Goal: Information Seeking & Learning: Compare options

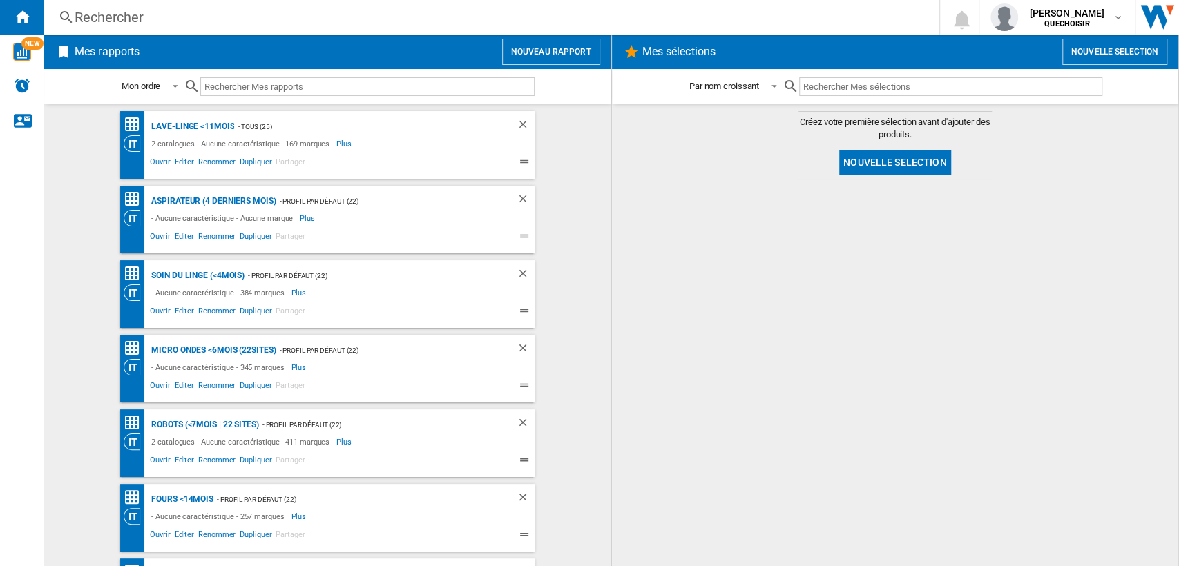
drag, startPoint x: 255, startPoint y: 2, endPoint x: 253, endPoint y: 12, distance: 9.9
click at [255, 3] on div "Rechercher Rechercher 0 [PERSON_NAME] QUECHOISIR QUECHOISIR Mes paramètres Se d…" at bounding box center [611, 17] width 1135 height 35
click at [249, 16] on div "Rechercher" at bounding box center [489, 17] width 828 height 19
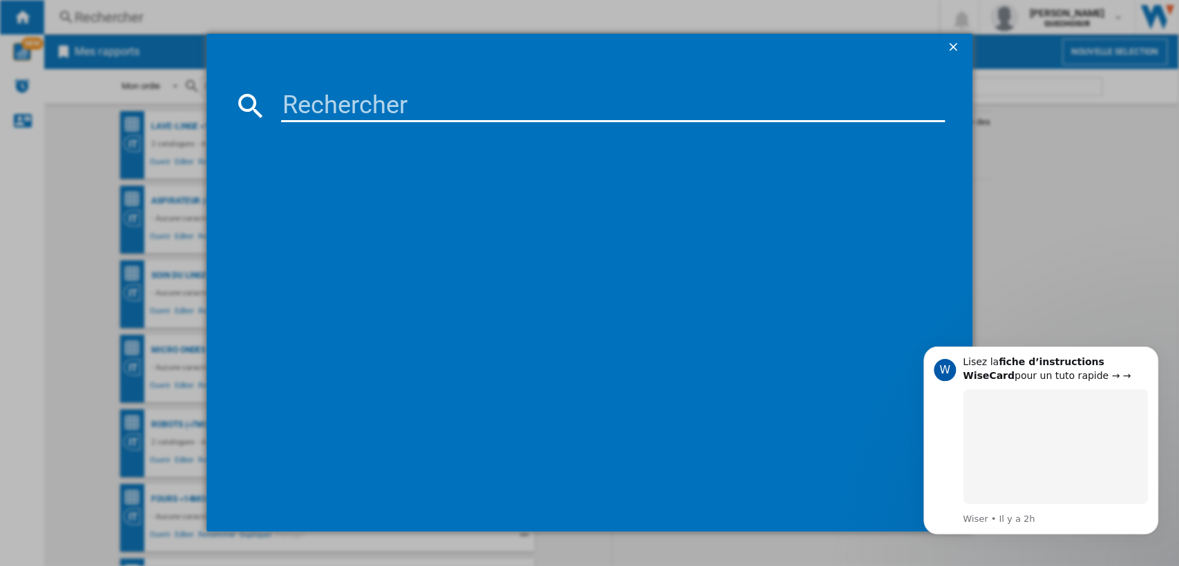
click at [315, 103] on input at bounding box center [613, 105] width 665 height 33
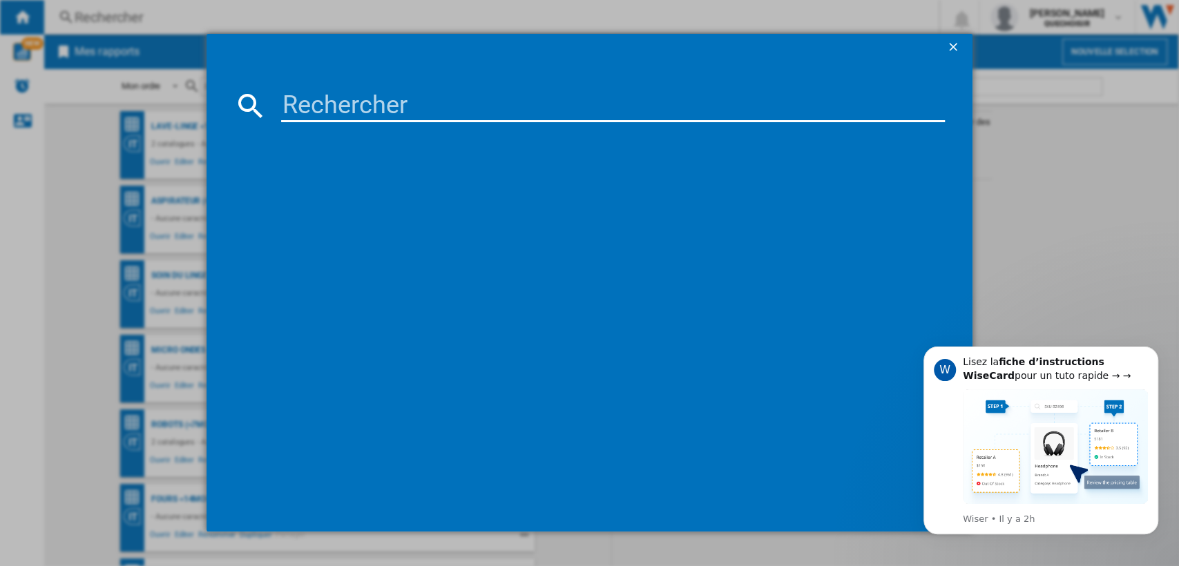
paste input "DREAME L10S ULTRA GEN2"
type input "DREAME L10S ULTRA GE"
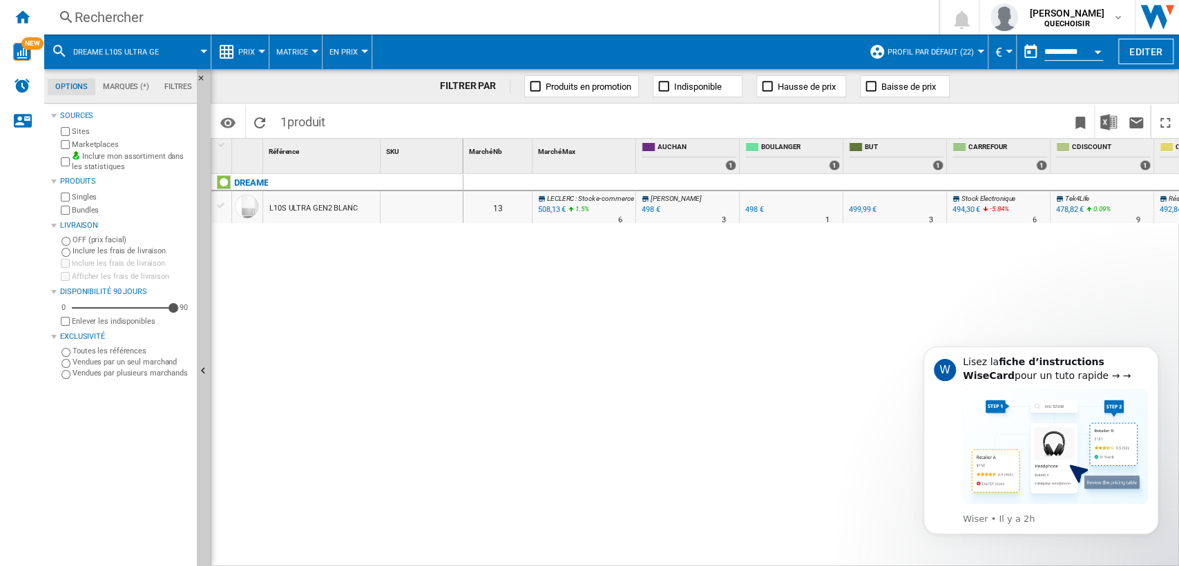
click at [77, 144] on label "Marketplaces" at bounding box center [132, 145] width 120 height 10
click at [72, 210] on label "Bundles" at bounding box center [132, 210] width 120 height 10
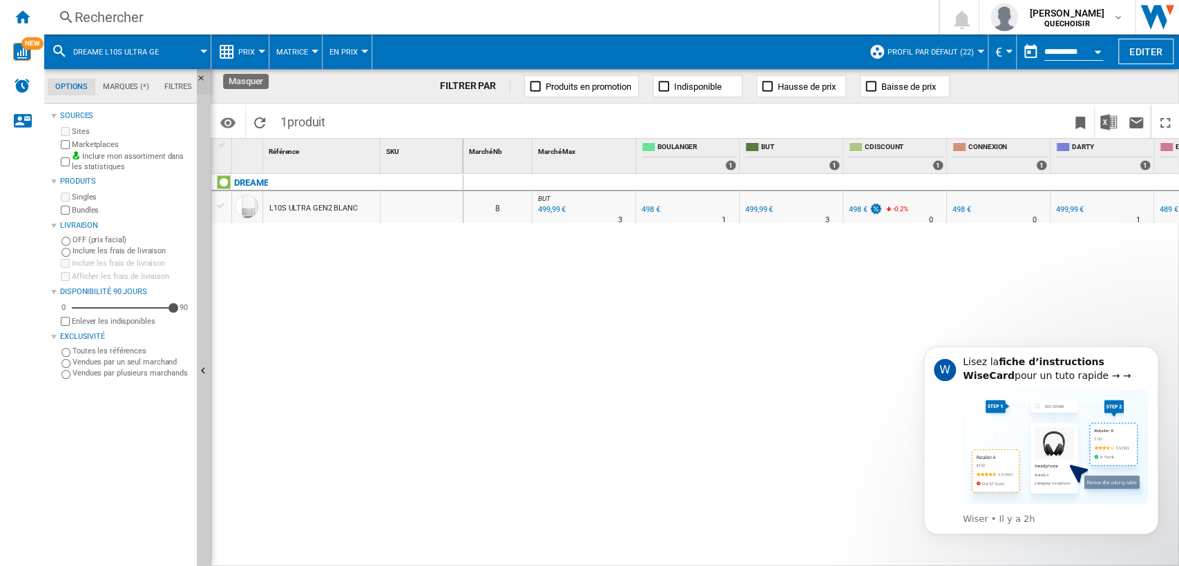
click at [200, 81] on ng-md-icon "Masquer" at bounding box center [205, 82] width 17 height 17
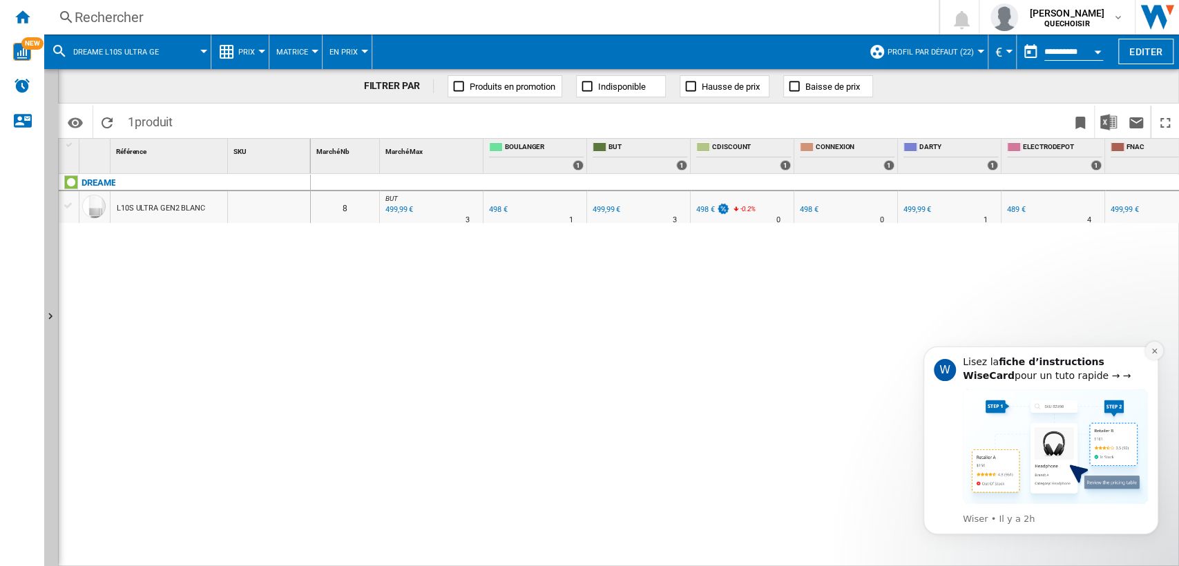
click at [1153, 352] on icon "Dismiss notification" at bounding box center [1154, 351] width 5 height 5
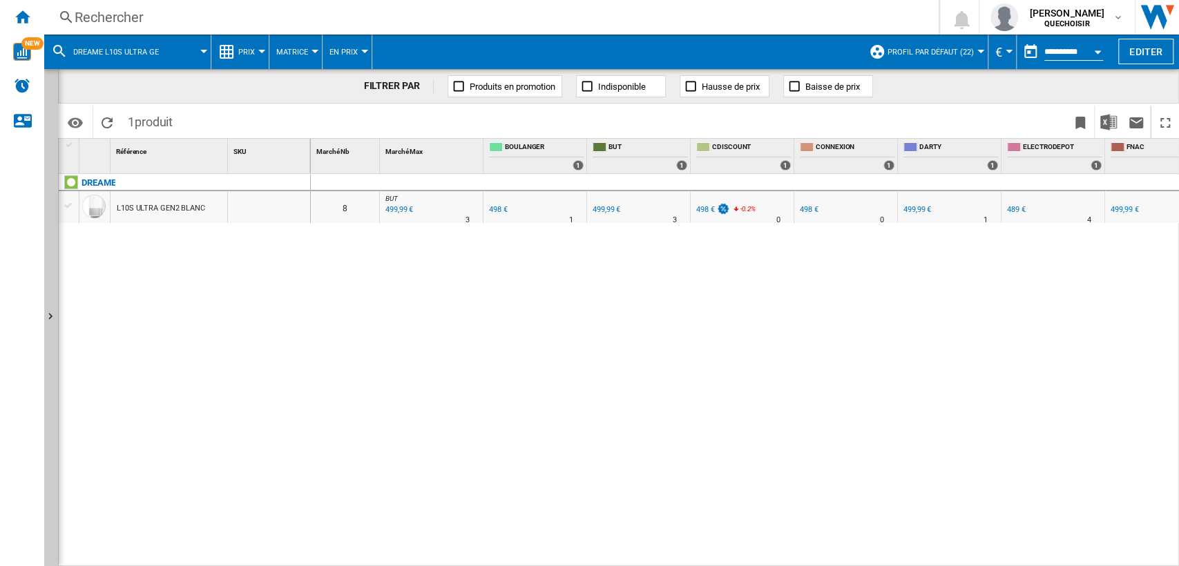
click at [265, 8] on div "Rechercher" at bounding box center [489, 17] width 828 height 19
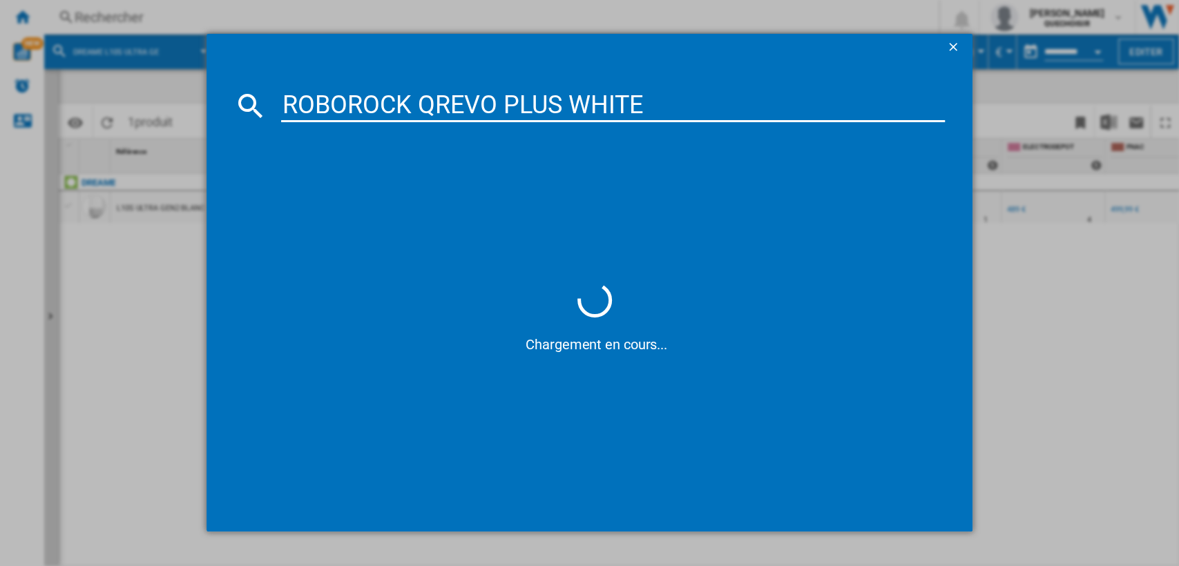
drag, startPoint x: 500, startPoint y: 101, endPoint x: 840, endPoint y: 103, distance: 339.9
click at [838, 104] on input "ROBOROCK QREVO PLUS WHITE" at bounding box center [613, 105] width 665 height 33
type input "ROBOROCK QREVO"
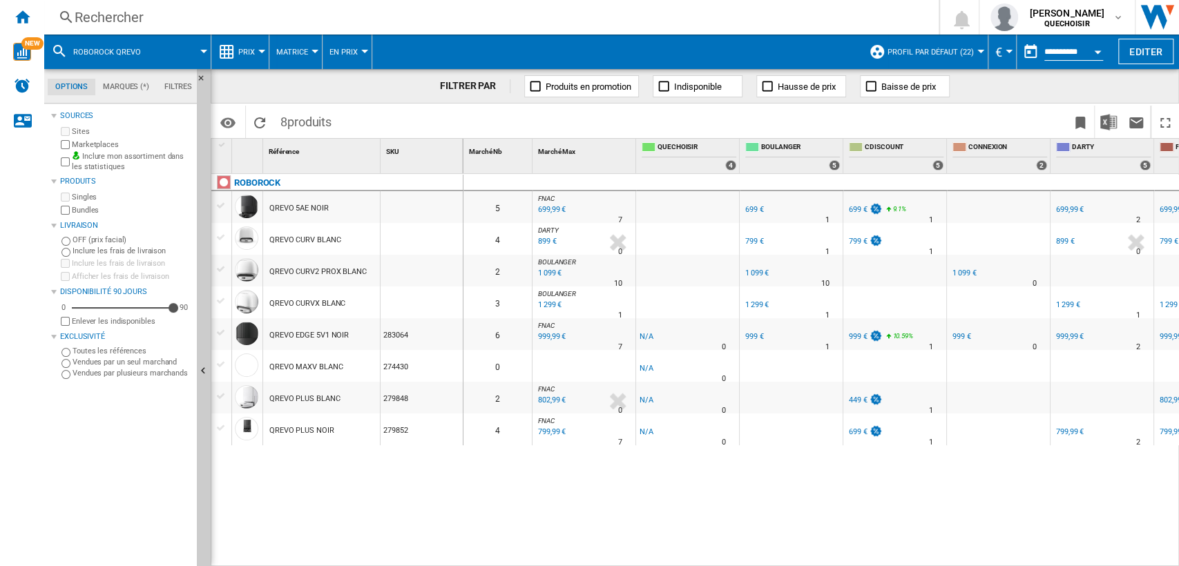
click at [304, 50] on span "Matrice" at bounding box center [292, 52] width 32 height 9
click at [306, 108] on button "Classement" at bounding box center [308, 118] width 79 height 33
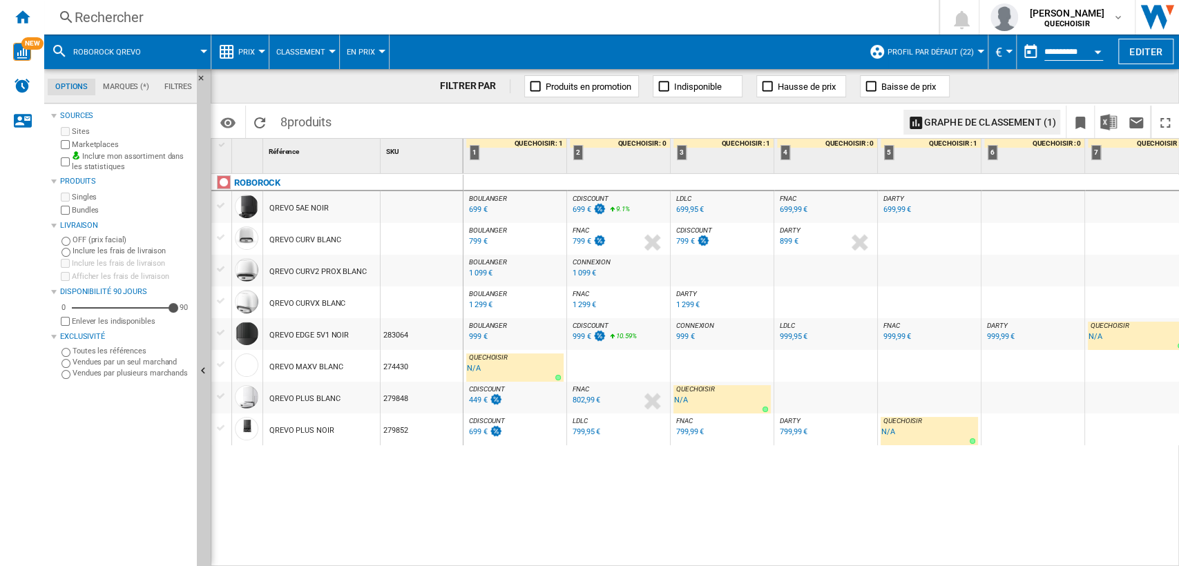
click at [207, 13] on div "Rechercher" at bounding box center [489, 17] width 828 height 19
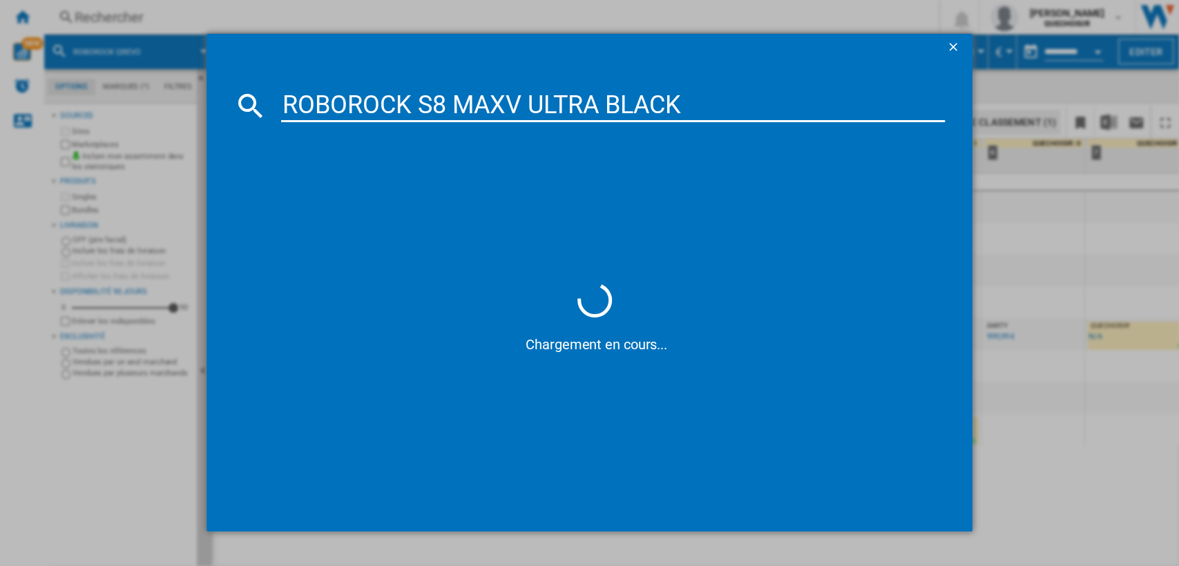
drag, startPoint x: 607, startPoint y: 101, endPoint x: 877, endPoint y: 104, distance: 270.8
click at [868, 104] on input "ROBOROCK S8 MAXV ULTRA BLACK" at bounding box center [613, 105] width 665 height 33
type input "ROBOROCK S8 MAXV"
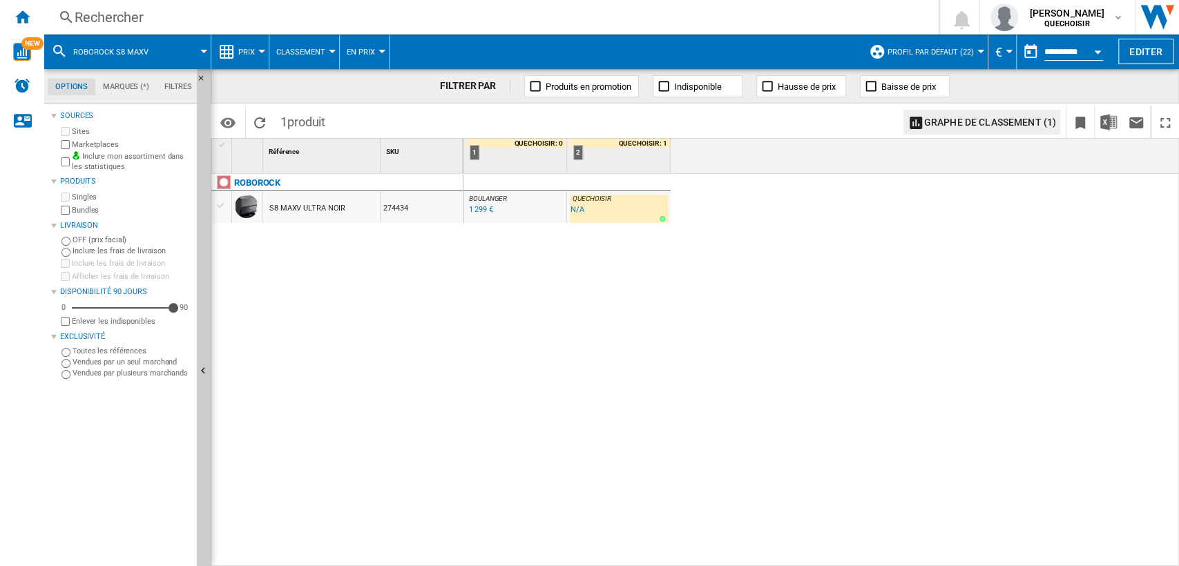
click at [477, 210] on div "1 299 €" at bounding box center [480, 209] width 23 height 9
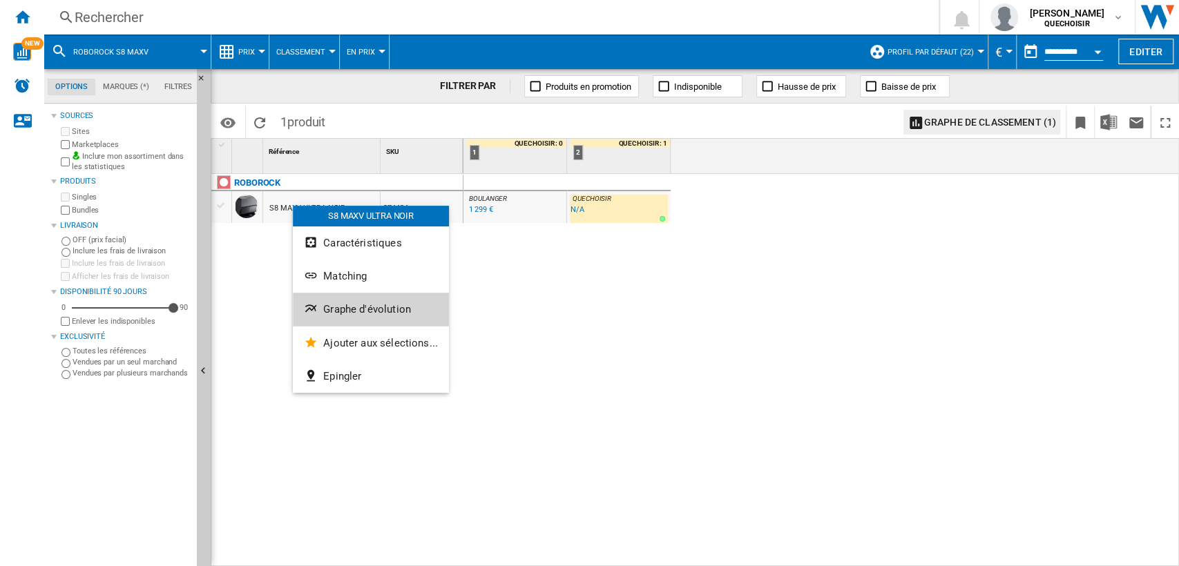
click at [335, 313] on span "Graphe d'évolution" at bounding box center [367, 309] width 88 height 12
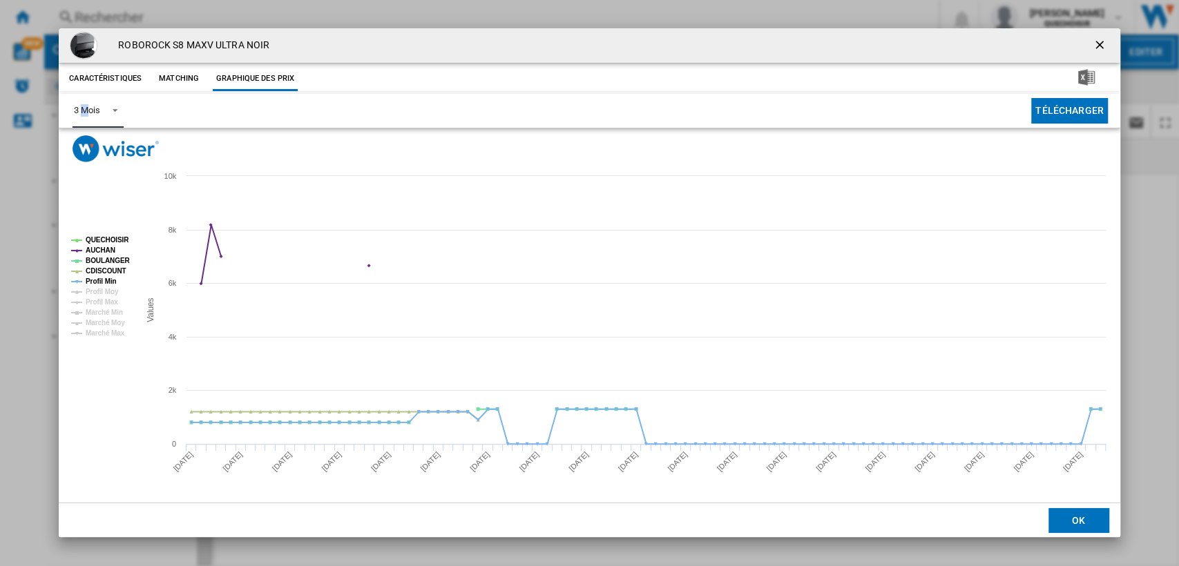
click at [85, 102] on md-select-value "3 Mois" at bounding box center [98, 111] width 50 height 34
click at [105, 143] on md-option "6 Mois" at bounding box center [110, 144] width 94 height 33
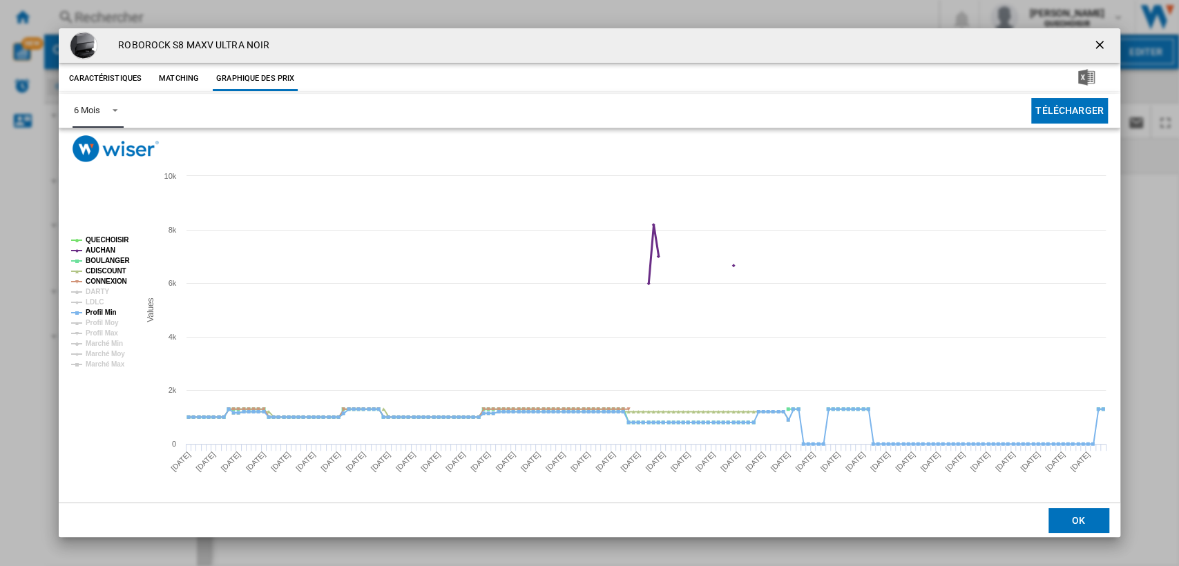
click at [104, 250] on tspan "AUCHAN" at bounding box center [101, 251] width 30 height 8
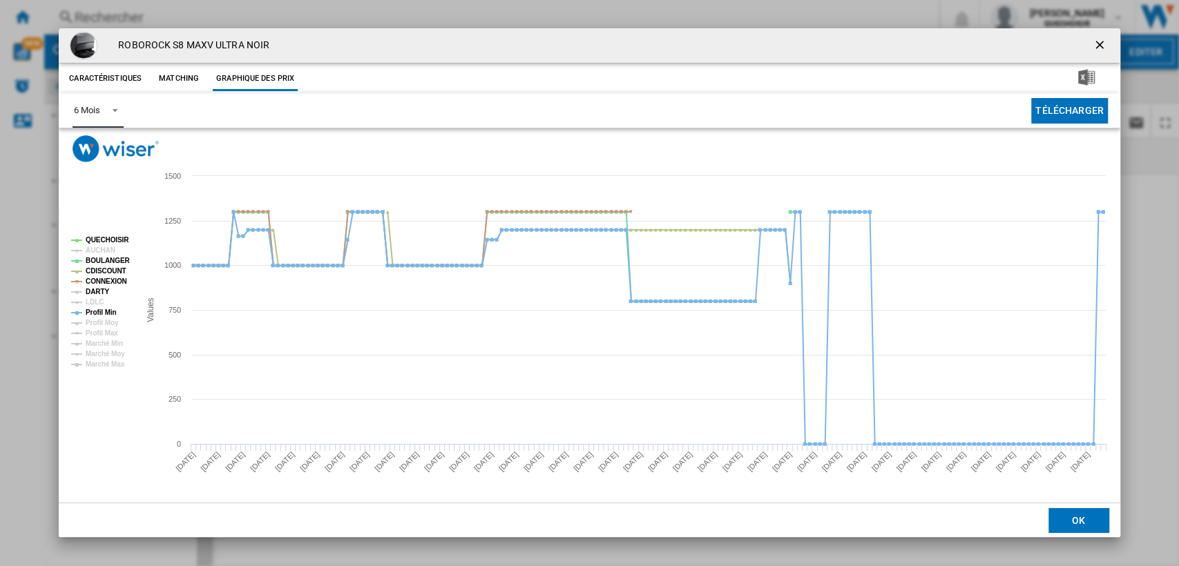
click at [103, 294] on tspan "DARTY" at bounding box center [97, 292] width 23 height 8
click at [97, 305] on tspan "LDLC" at bounding box center [95, 302] width 18 height 8
click at [91, 312] on tspan "Profil Min" at bounding box center [101, 313] width 31 height 8
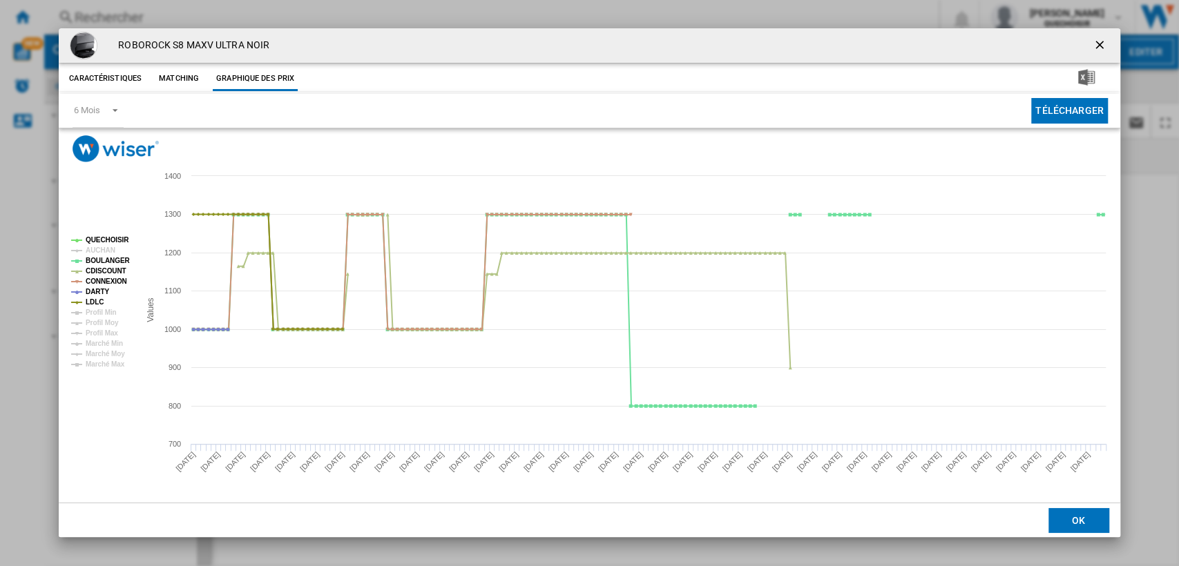
click at [1105, 46] on ng-md-icon "getI18NText('BUTTONS.CLOSE_DIALOG')" at bounding box center [1101, 46] width 17 height 17
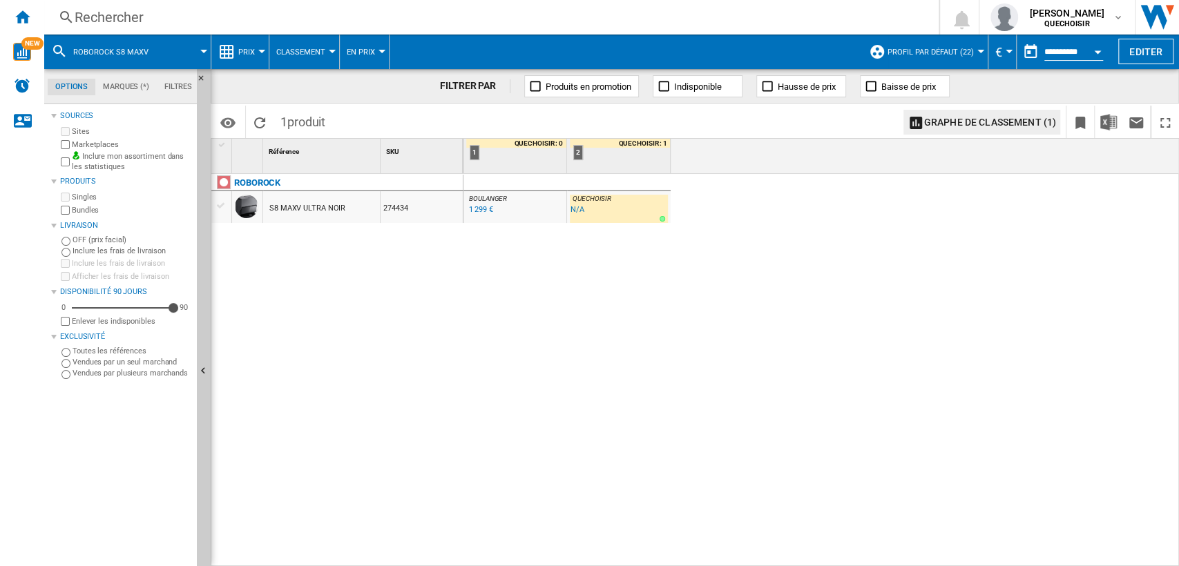
click at [234, 21] on div "Rechercher" at bounding box center [489, 17] width 828 height 19
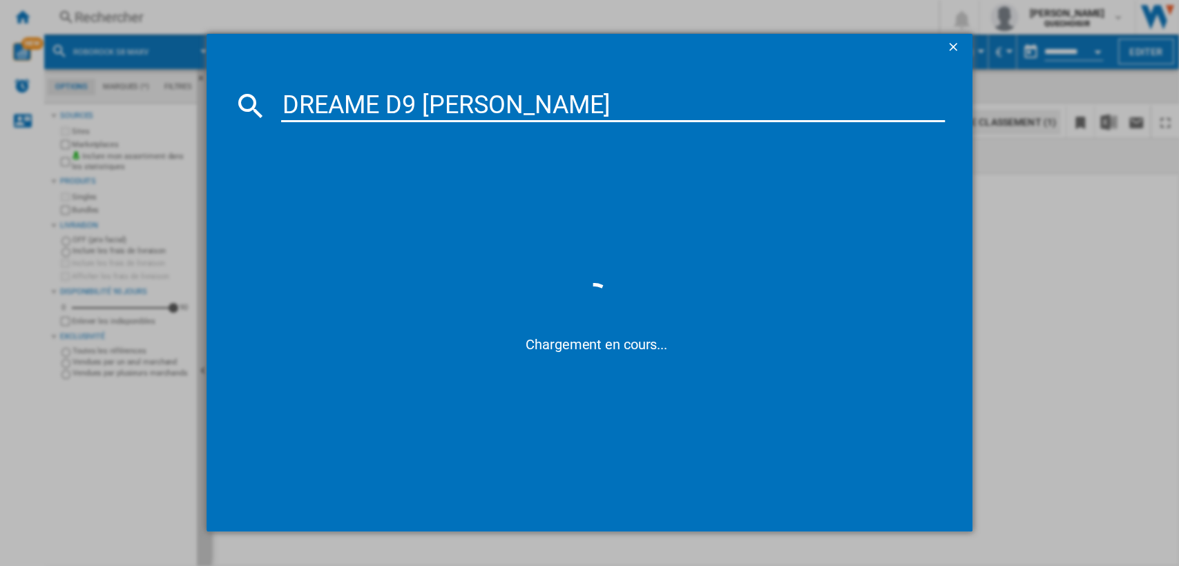
drag, startPoint x: 486, startPoint y: 100, endPoint x: 726, endPoint y: 98, distance: 239.7
click at [718, 99] on input "DREAME D9 [PERSON_NAME]" at bounding box center [613, 105] width 665 height 33
type input "DREAME D9 MAX"
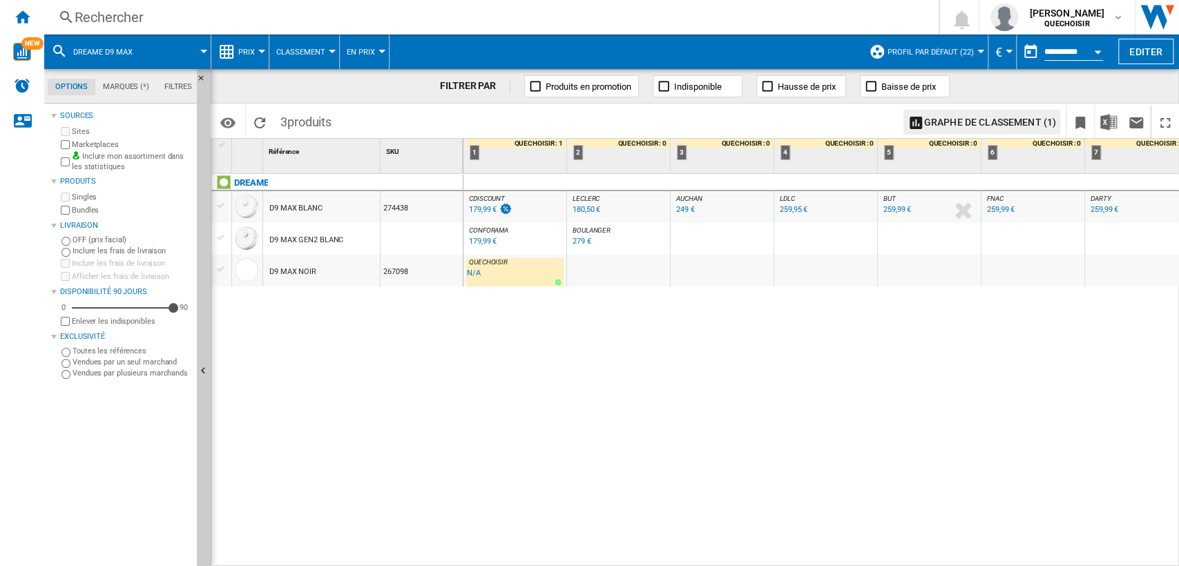
click at [227, 203] on div at bounding box center [221, 206] width 15 height 12
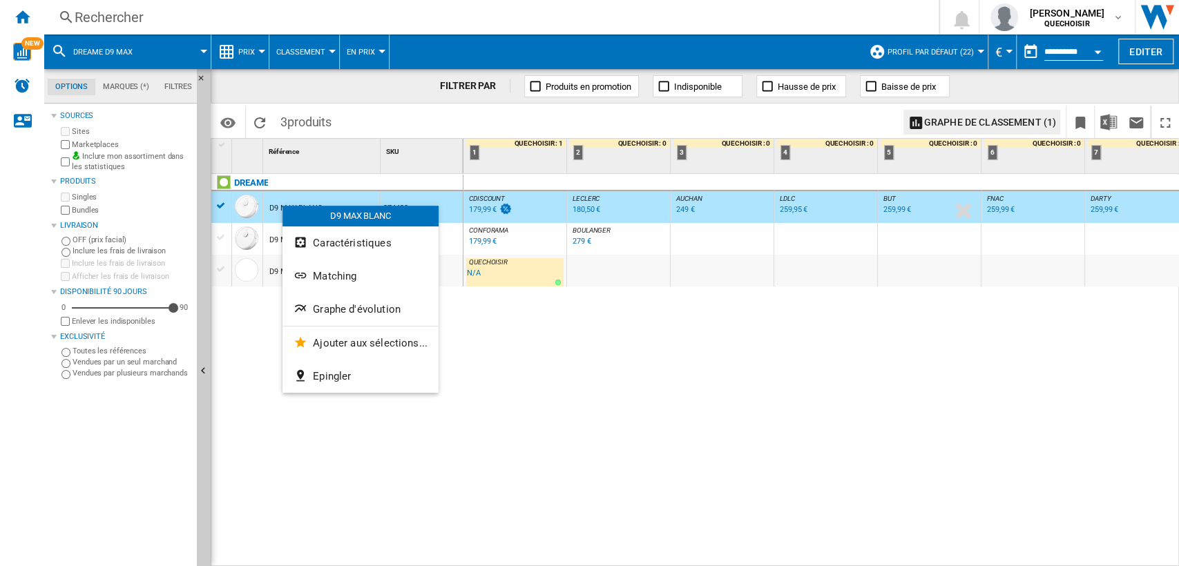
click at [339, 272] on span "Matching" at bounding box center [335, 276] width 44 height 12
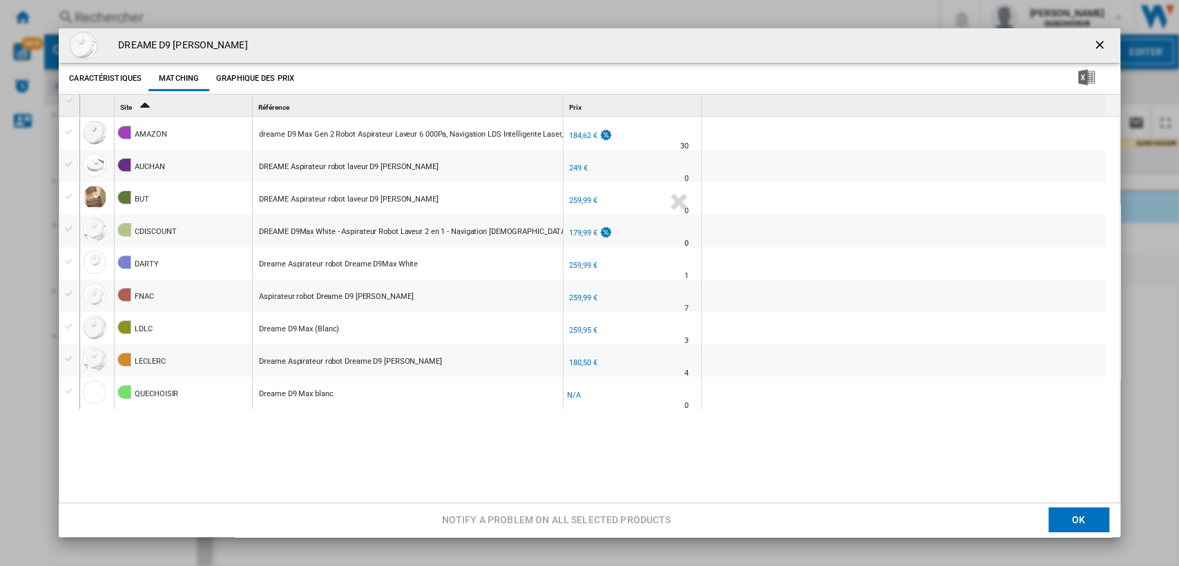
click at [1093, 43] on ng-md-icon "getI18NText('BUTTONS.CLOSE_DIALOG')" at bounding box center [1101, 46] width 17 height 17
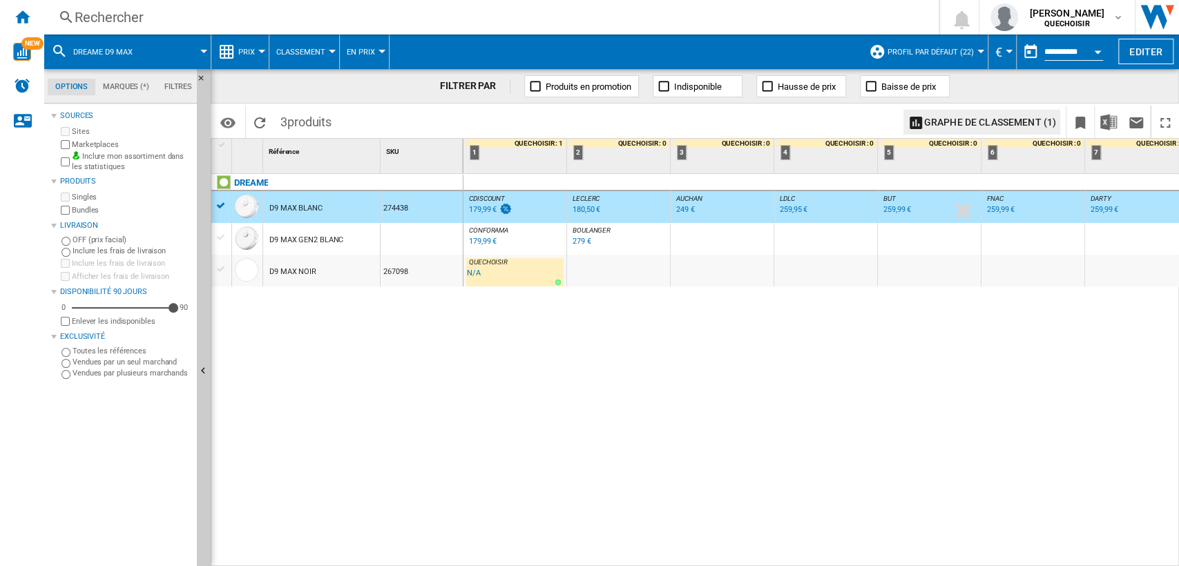
click at [254, 19] on div "Rechercher" at bounding box center [489, 17] width 828 height 19
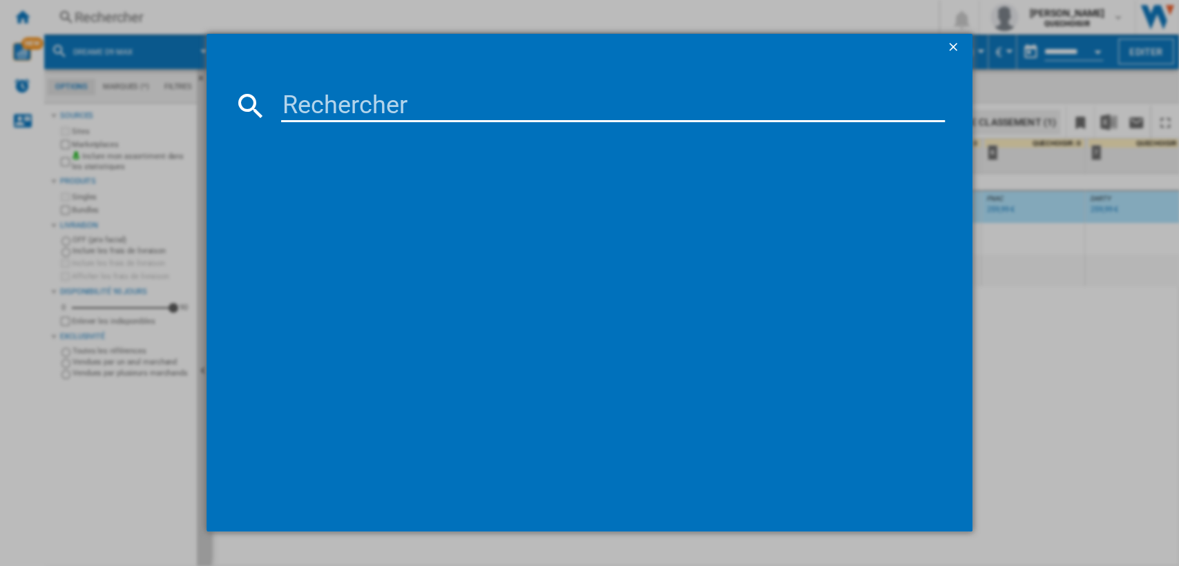
type input "ROBOROCK QREVO EDGE 5V1"
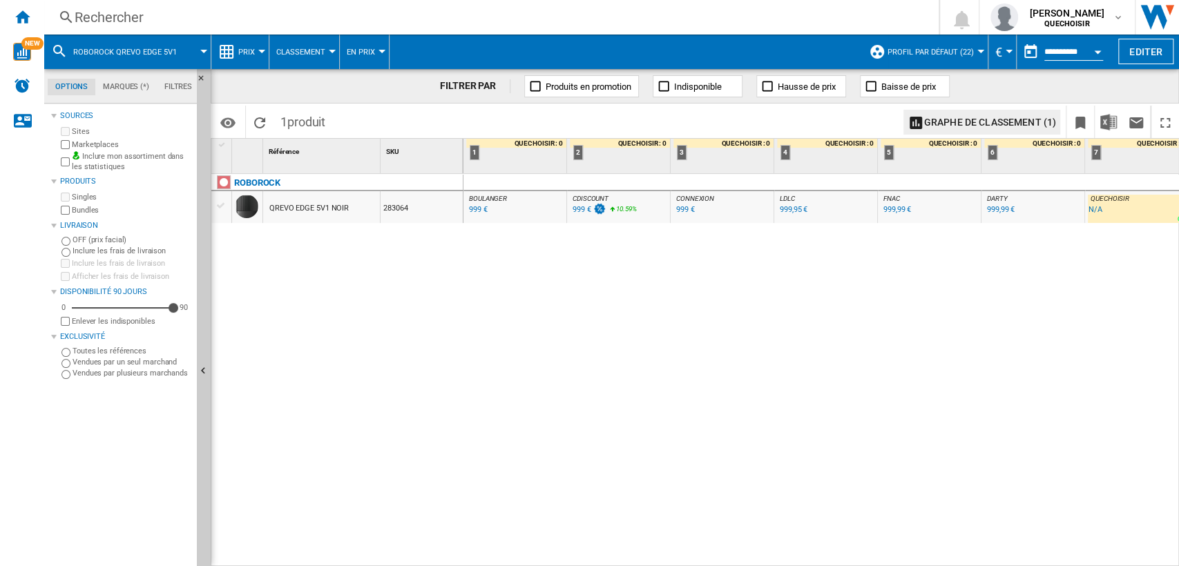
click at [283, 20] on div "Rechercher" at bounding box center [489, 17] width 828 height 19
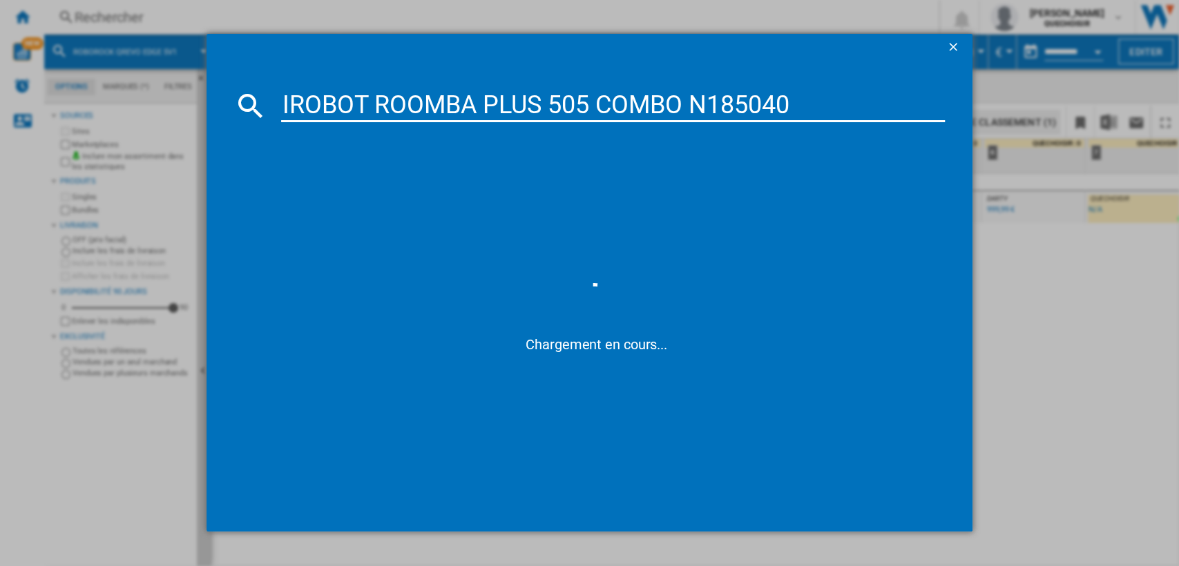
click at [741, 100] on input "IROBOT ROOMBA PLUS 505 COMBO N185040" at bounding box center [613, 105] width 665 height 33
drag, startPoint x: 737, startPoint y: 101, endPoint x: 945, endPoint y: 98, distance: 208.0
click at [942, 98] on input "IROBOT ROOMBA PLUS 505 COMBO N185040" at bounding box center [613, 105] width 665 height 33
type input "IROBOT ROOMBA PLUS 505 COMBO N18"
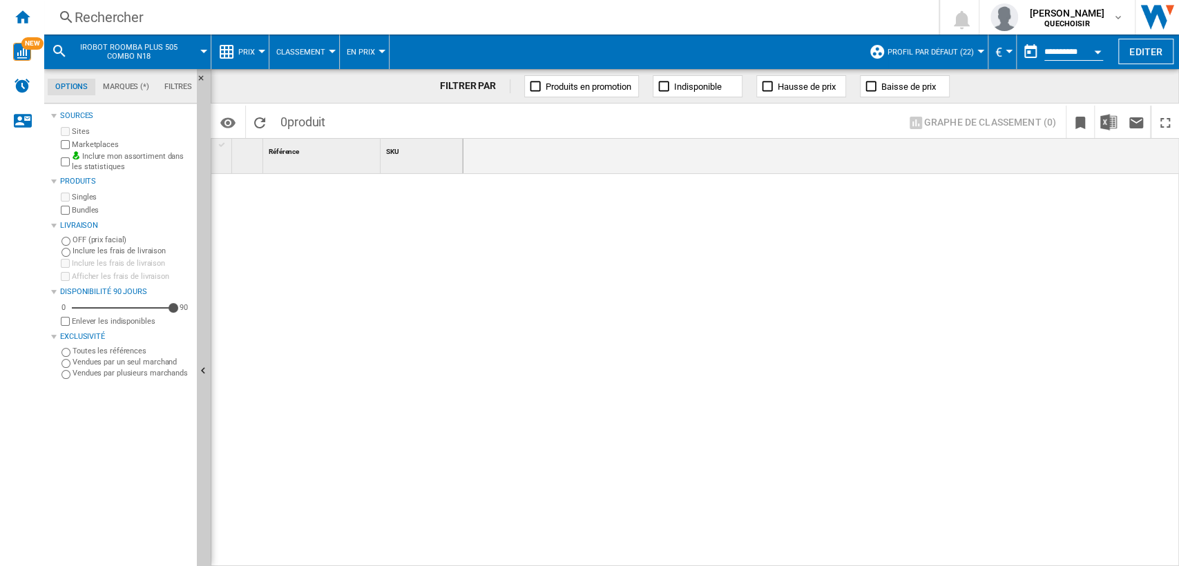
click at [434, 347] on div at bounding box center [337, 367] width 252 height 386
click at [289, 19] on div "Rechercher" at bounding box center [489, 17] width 828 height 19
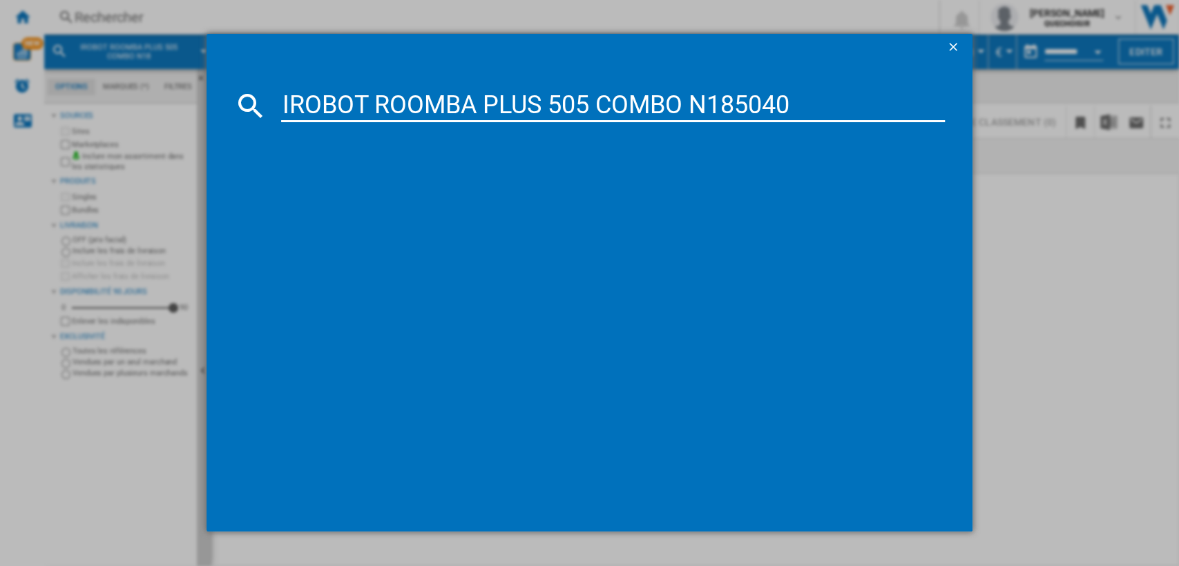
drag, startPoint x: 597, startPoint y: 102, endPoint x: 971, endPoint y: 99, distance: 374.5
click at [969, 99] on md-dialog-content "IROBOT ROOMBA PLUS 505 COMBO N185040" at bounding box center [590, 296] width 767 height 470
click at [759, 106] on input "IROBOT ROOMBA PLUS 505 COMBO N185040" at bounding box center [613, 105] width 665 height 33
drag, startPoint x: 685, startPoint y: 106, endPoint x: 985, endPoint y: 97, distance: 300.7
click at [975, 97] on div "IROBOT ROOMBA PLUS 505 COMBO N185040 Chargement en cours..." at bounding box center [589, 283] width 1179 height 566
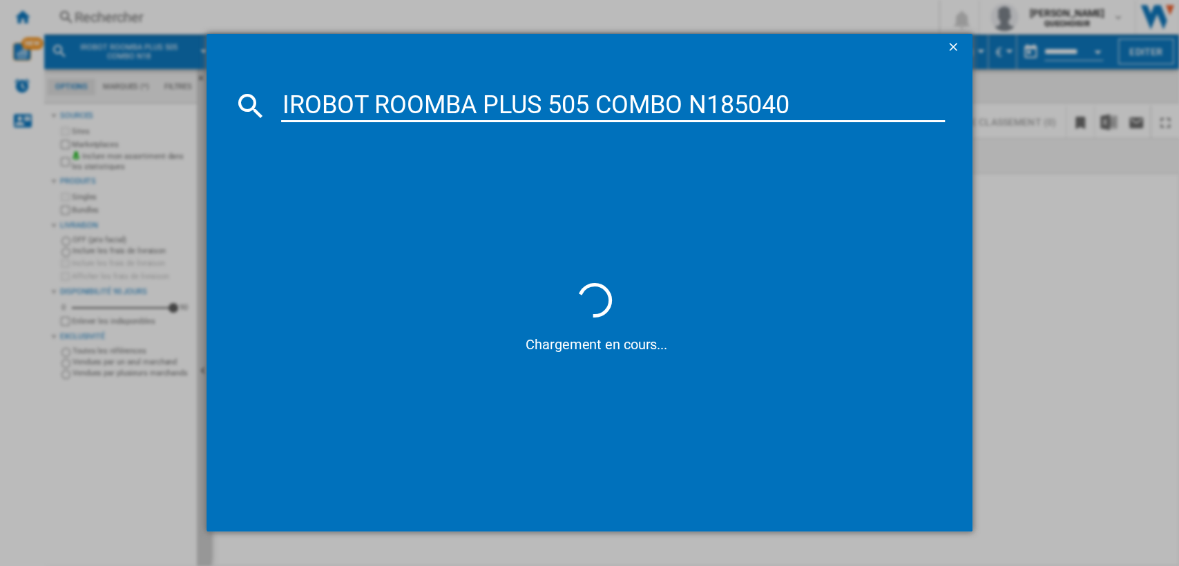
type input "IROBOT ROOMBA PLUS 505 COMBO"
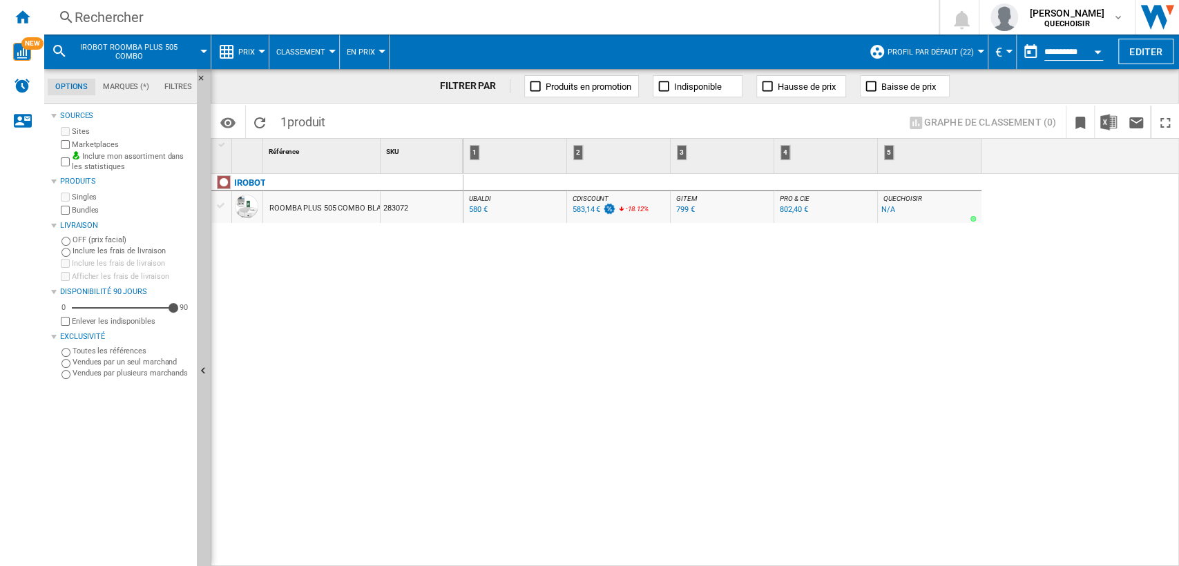
click at [300, 211] on div "ROOMBA PLUS 505 COMBO BLANC" at bounding box center [330, 209] width 122 height 32
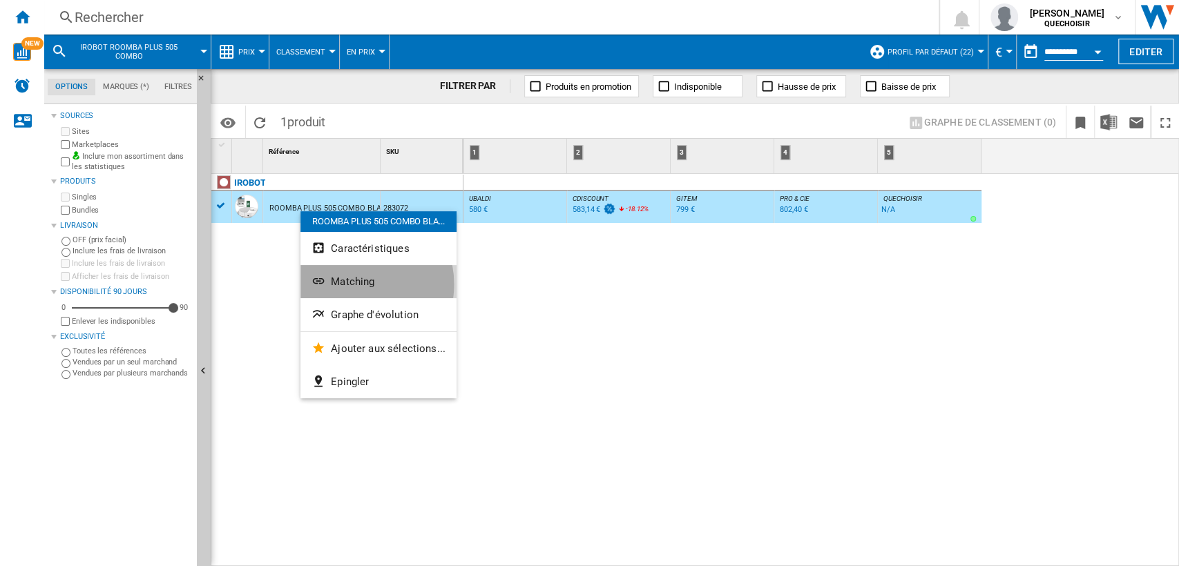
click at [350, 285] on span "Matching" at bounding box center [353, 282] width 44 height 12
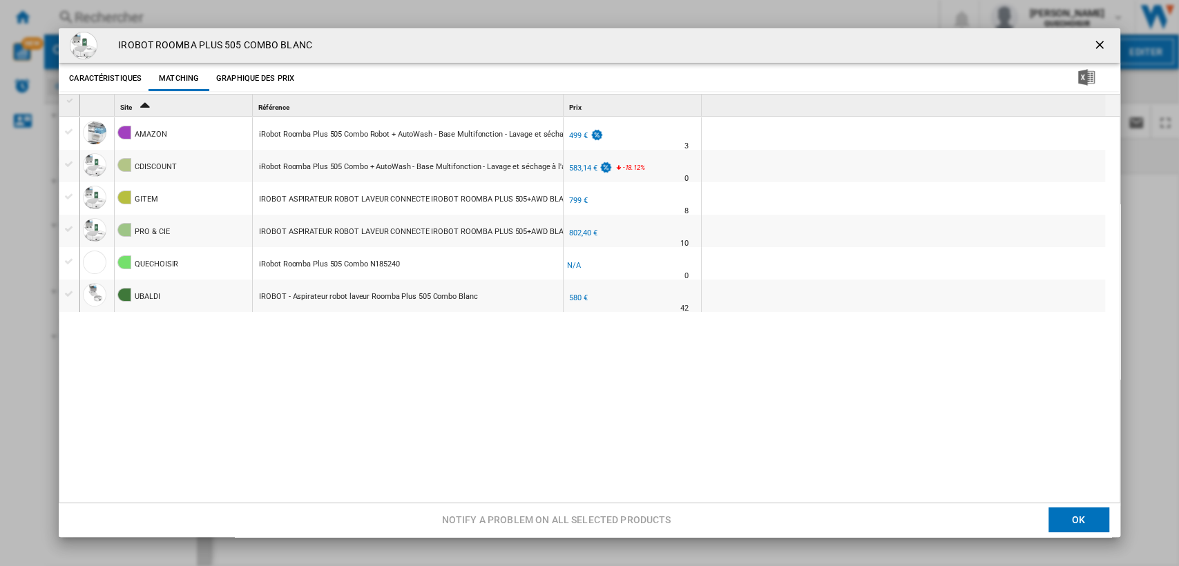
click at [377, 365] on div "AMAZON iRobot Roomba Plus 505 Combo Robot + AutoWash - Base Multifonction - Lav…" at bounding box center [596, 311] width 1033 height 389
click at [294, 363] on div "AMAZON iRobot Roomba Plus 505 Combo Robot + AutoWash - Base Multifonction - Lav…" at bounding box center [596, 311] width 1033 height 389
click at [1093, 41] on ng-md-icon "getI18NText('BUTTONS.CLOSE_DIALOG')" at bounding box center [1101, 46] width 17 height 17
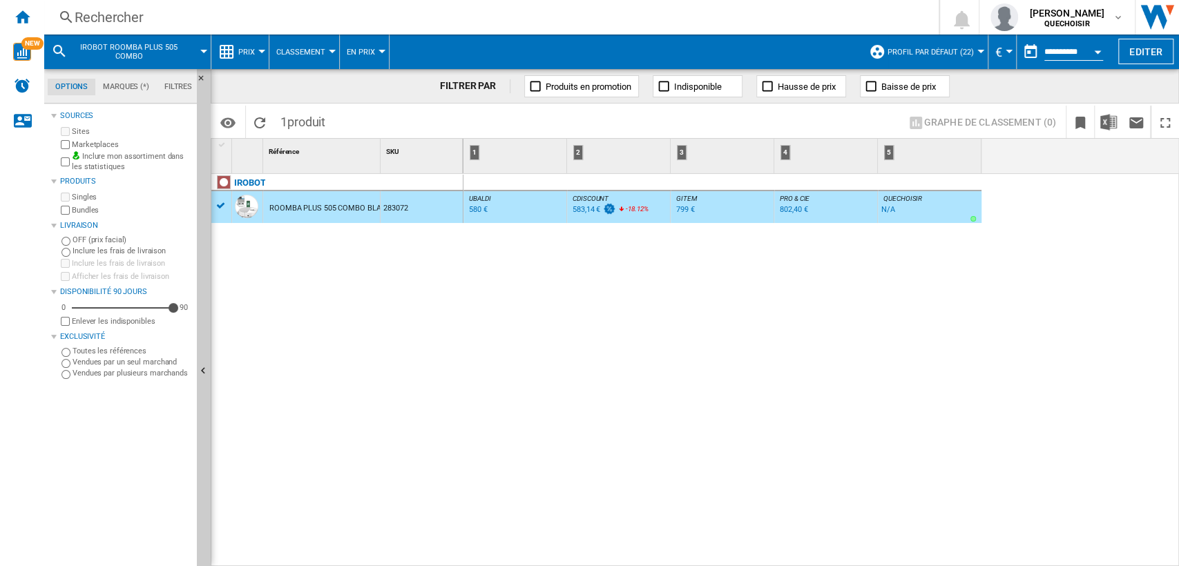
click at [249, 19] on div "Rechercher" at bounding box center [489, 17] width 828 height 19
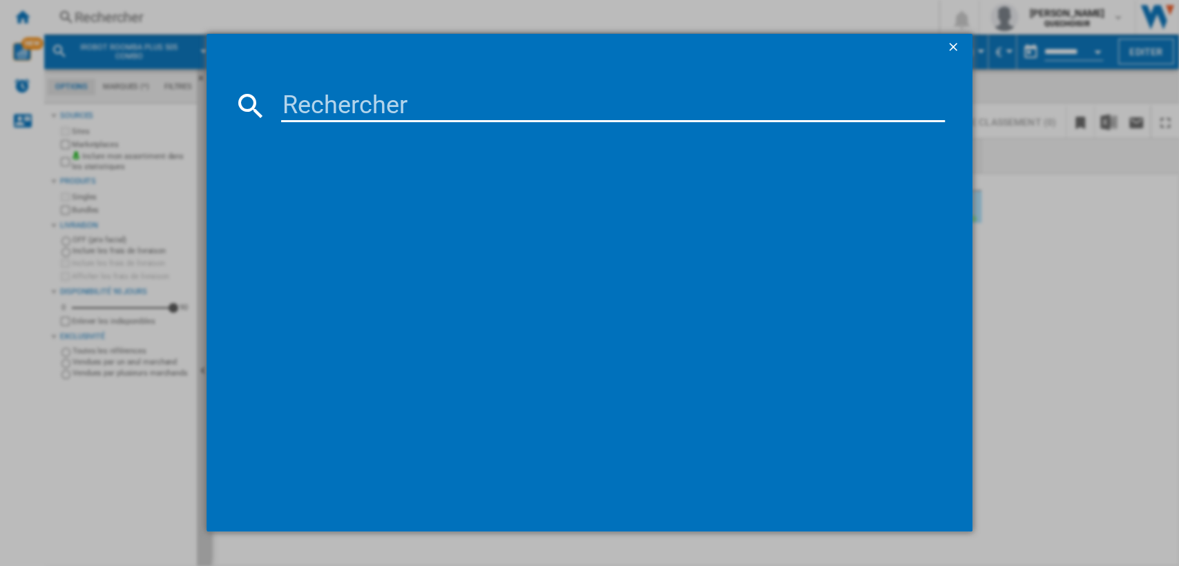
click at [397, 107] on input at bounding box center [613, 105] width 665 height 33
type input "283068"
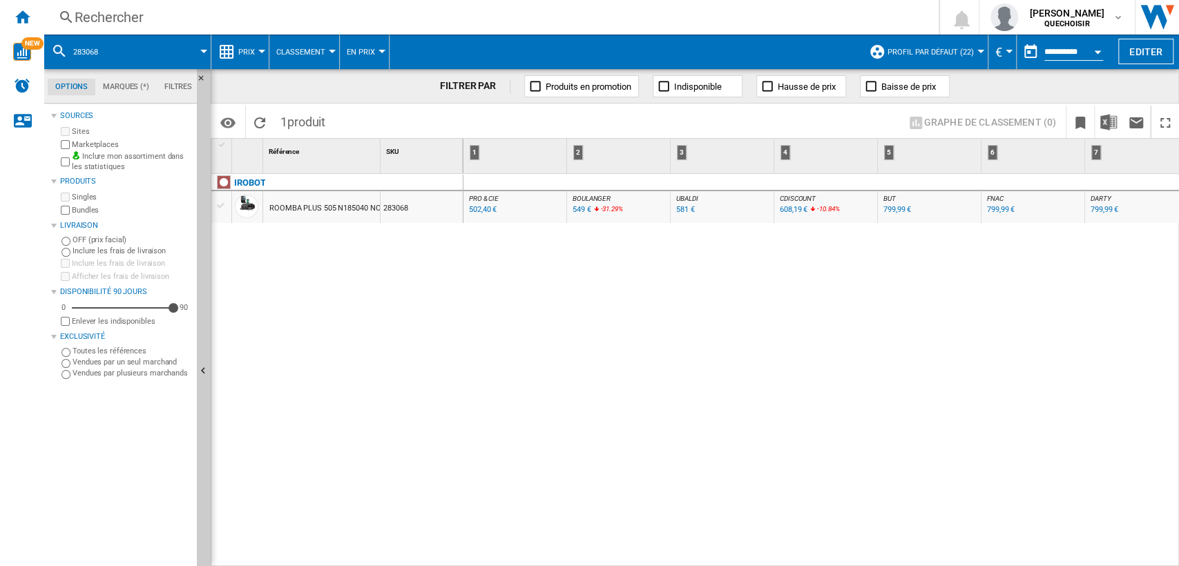
click at [276, 23] on div "Rechercher" at bounding box center [489, 17] width 828 height 19
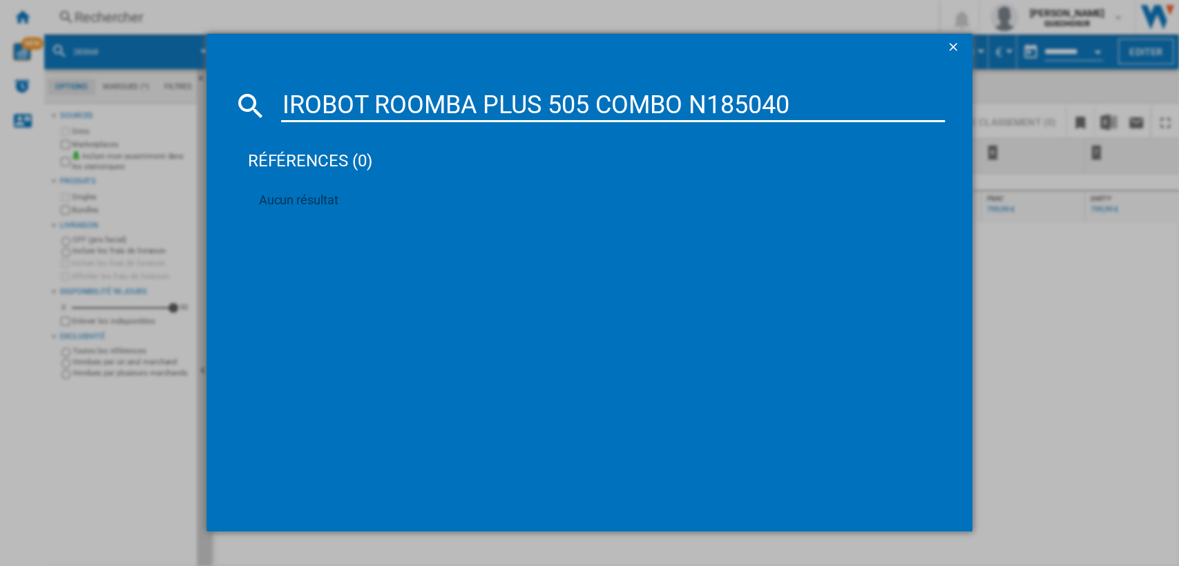
drag, startPoint x: 687, startPoint y: 101, endPoint x: 826, endPoint y: 98, distance: 138.9
click at [815, 104] on input "IROBOT ROOMBA PLUS 505 COMBO N185040" at bounding box center [613, 105] width 665 height 33
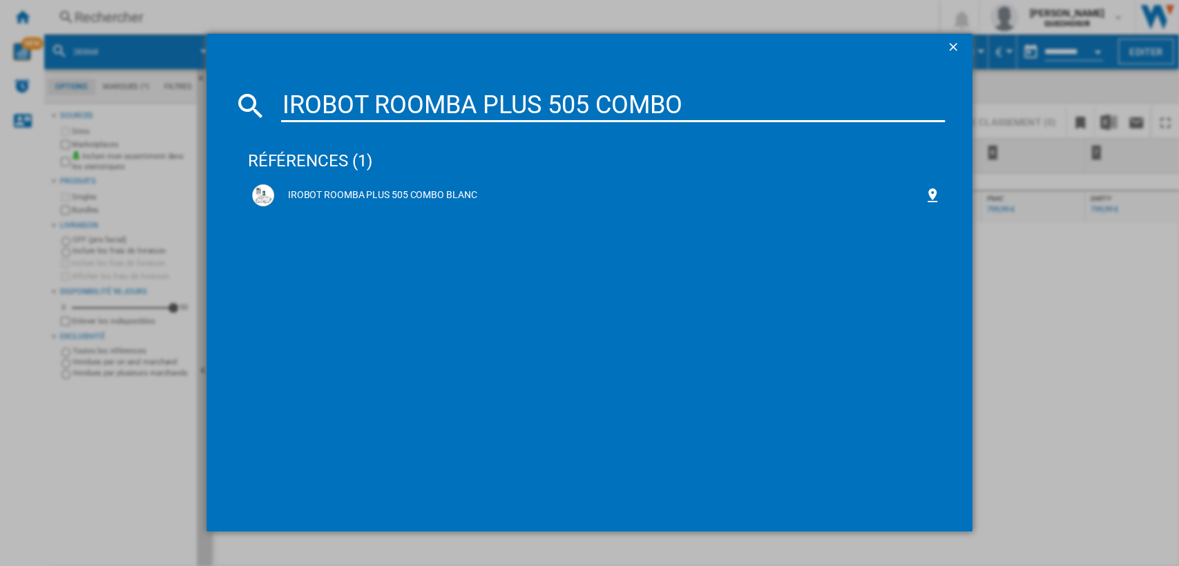
click at [631, 102] on input "IROBOT ROOMBA PLUS 505 COMBO" at bounding box center [613, 105] width 665 height 33
type input "IROBOT ROOMBA PLUS 505"
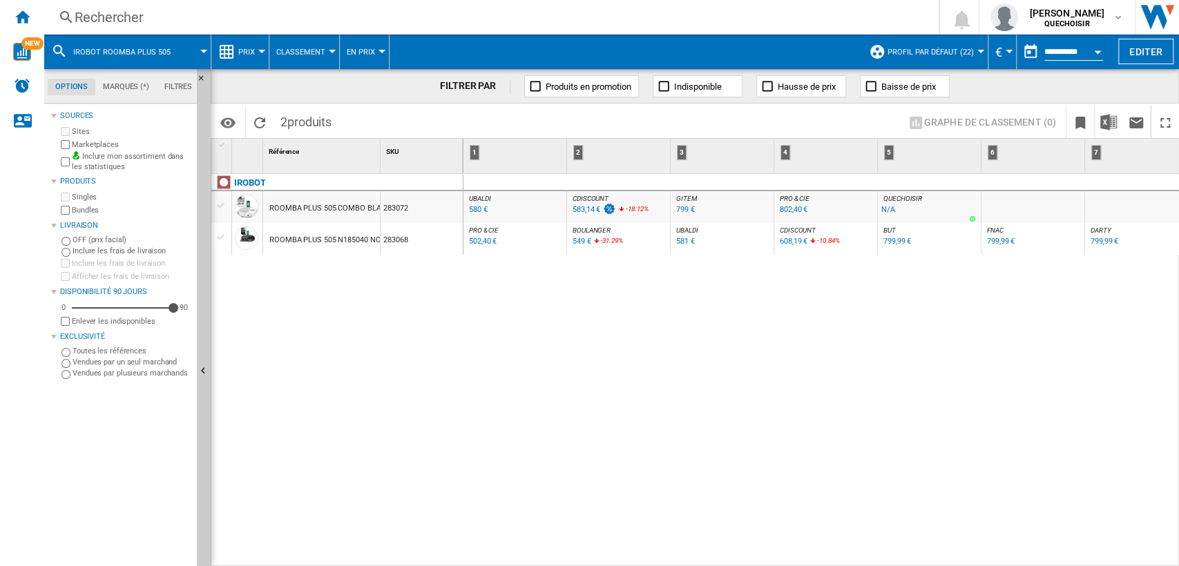
click at [409, 281] on div "IROBOT ROOMBA PLUS 505 COMBO BLANC 283072 ROOMBA PLUS 505 N185040 NOIR 283068" at bounding box center [337, 367] width 252 height 386
drag, startPoint x: 379, startPoint y: 162, endPoint x: 468, endPoint y: 160, distance: 89.1
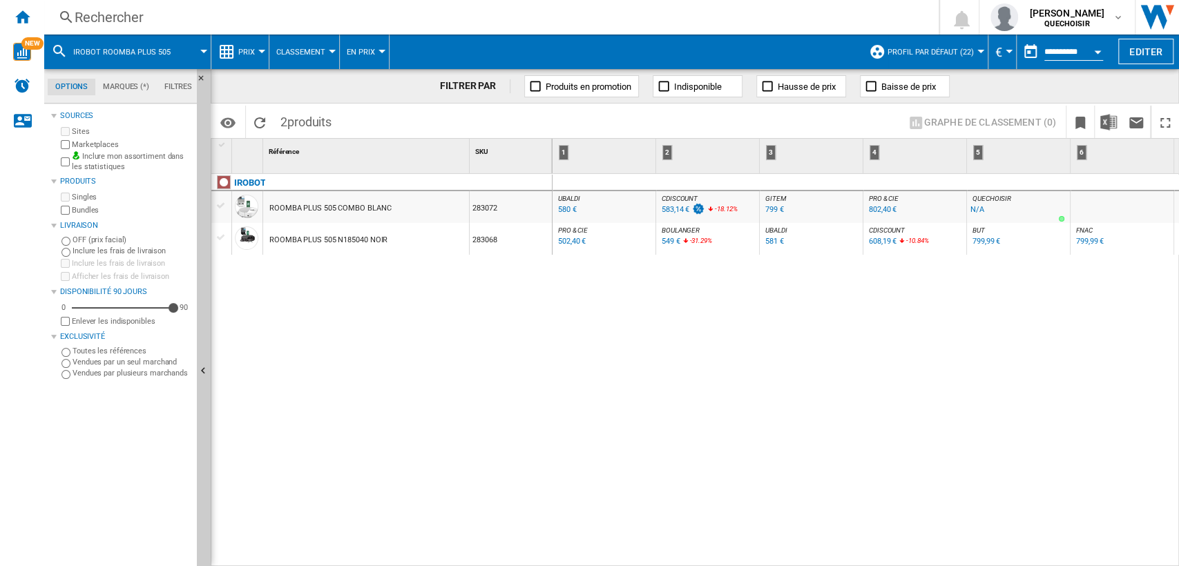
click at [342, 240] on div "ROOMBA PLUS 505 N185040 NOIR" at bounding box center [328, 241] width 118 height 32
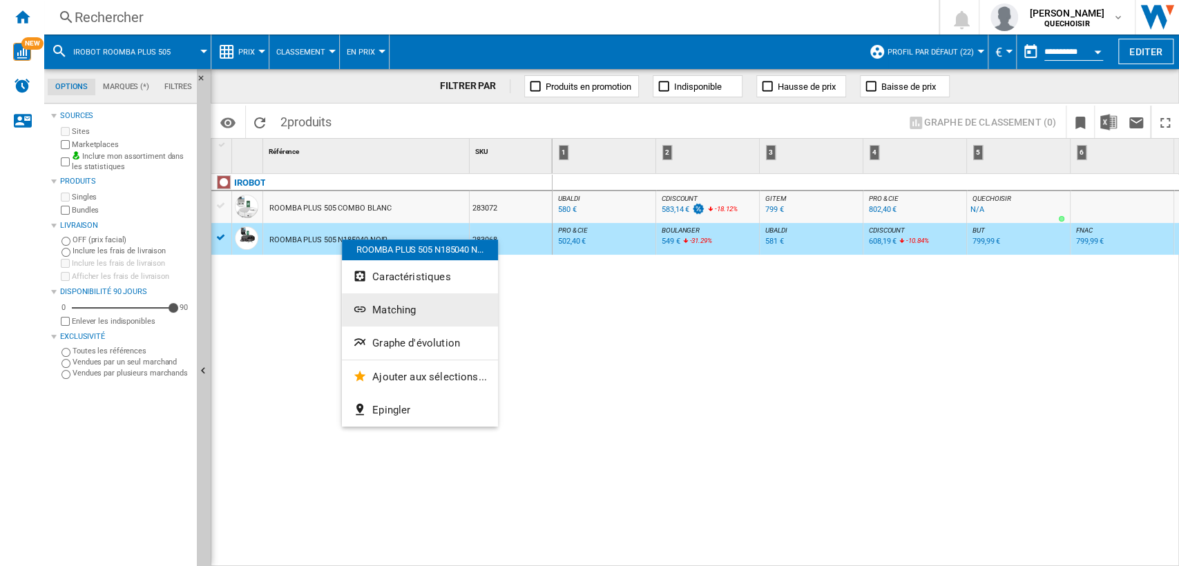
click at [382, 315] on span "Matching" at bounding box center [394, 310] width 44 height 12
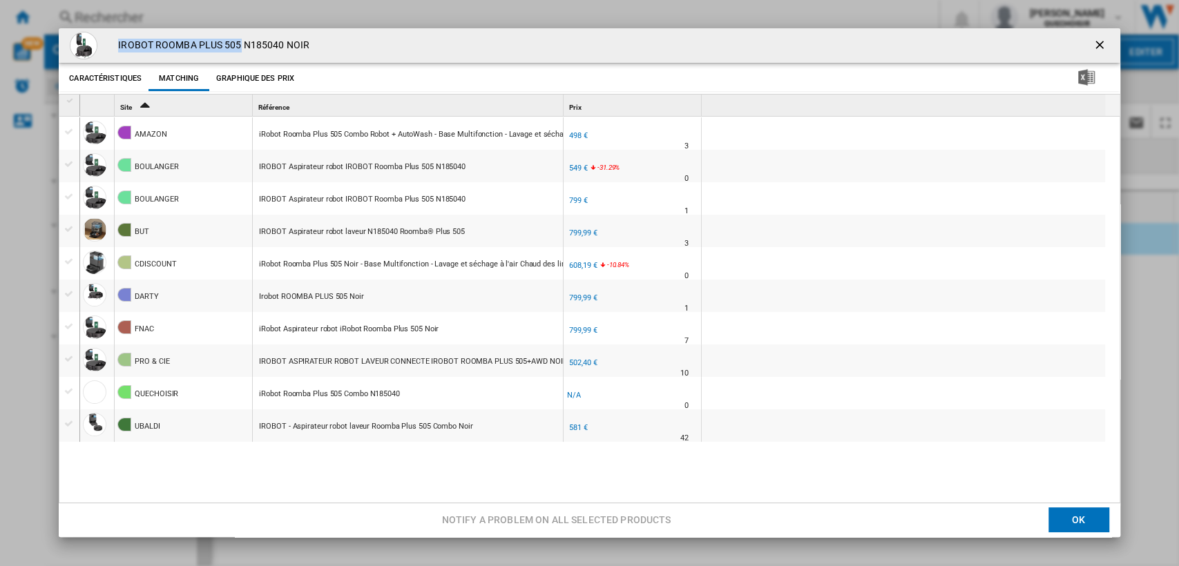
click at [1093, 41] on ng-md-icon "getI18NText('BUTTONS.CLOSE_DIALOG')" at bounding box center [1101, 46] width 17 height 17
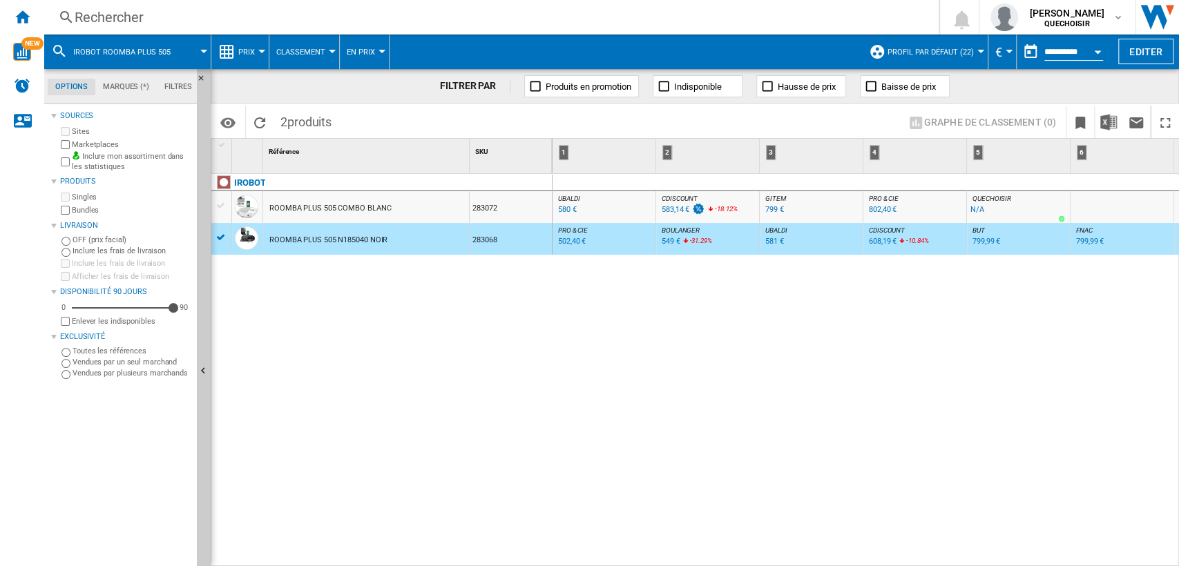
click at [583, 21] on div "Rechercher" at bounding box center [489, 17] width 828 height 19
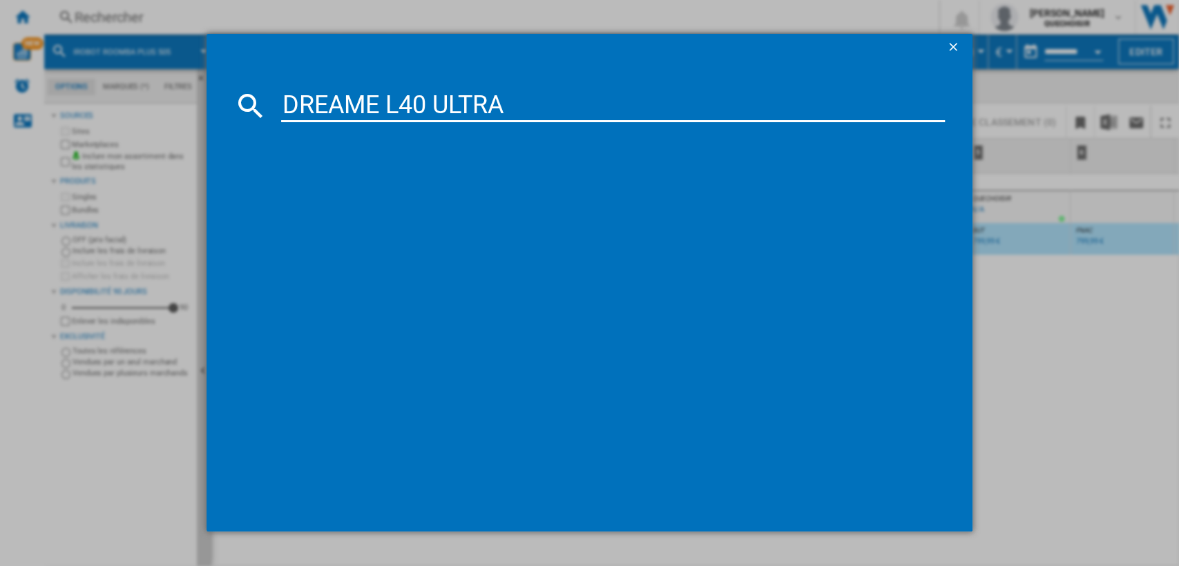
drag, startPoint x: 426, startPoint y: 95, endPoint x: 771, endPoint y: 98, distance: 345.4
click at [759, 98] on input "DREAME L40 ULTRA" at bounding box center [613, 105] width 665 height 33
type input "DREAME L40"
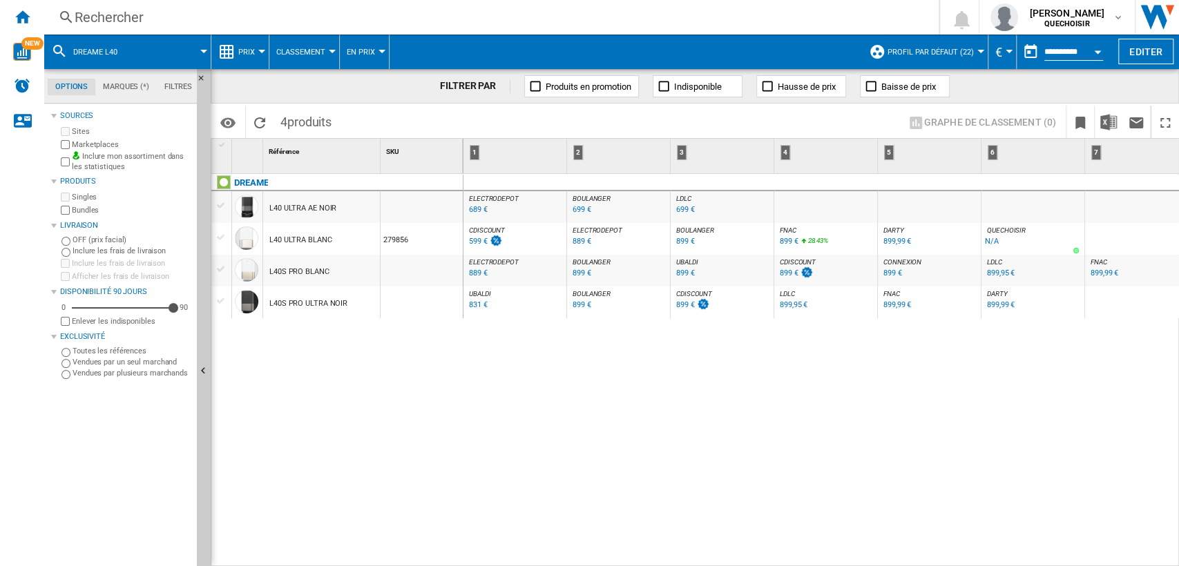
click at [186, 17] on div "Rechercher" at bounding box center [489, 17] width 828 height 19
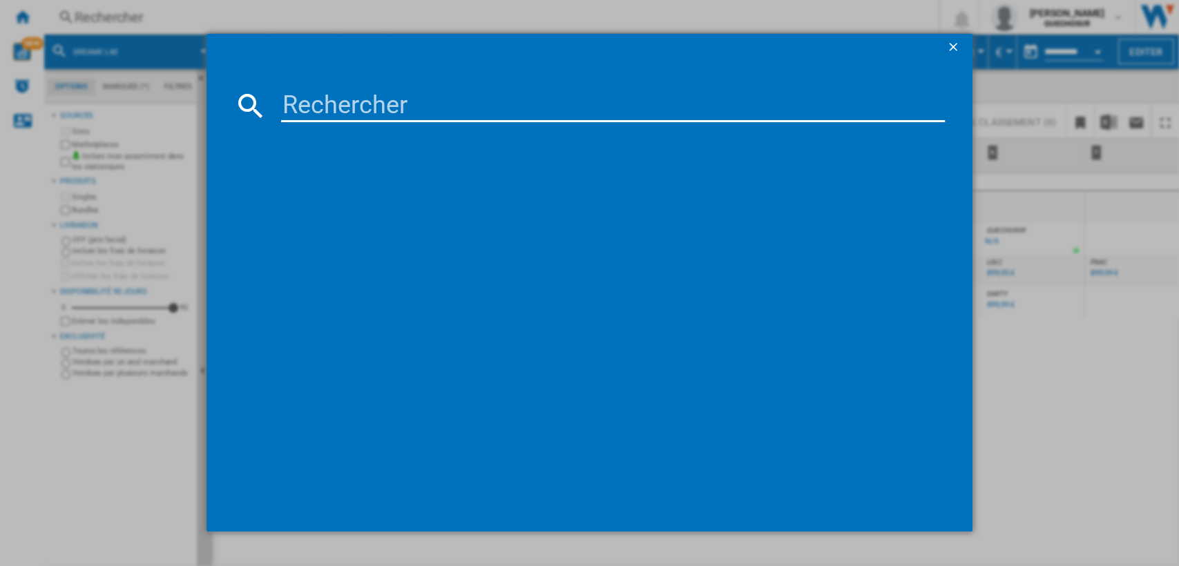
type input "ROBOROCK QR598"
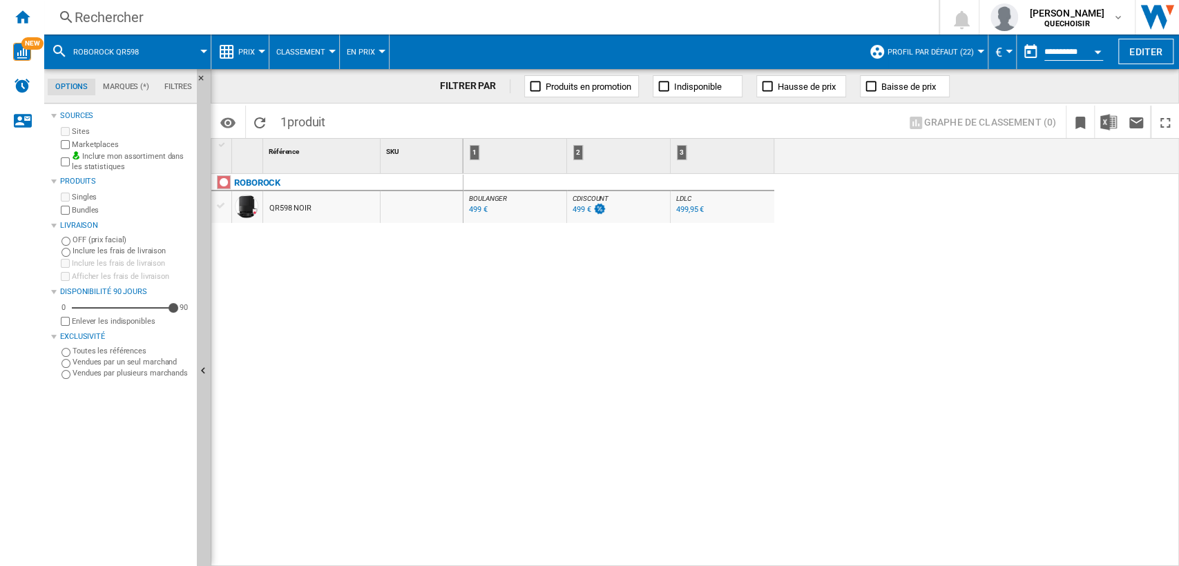
click at [909, 211] on div "[PERSON_NAME] : FR [PERSON_NAME] -1.0 % 499 € % N/A [PERSON_NAME] : FR [PERSON_…" at bounding box center [822, 371] width 716 height 394
